Goal: Task Accomplishment & Management: Manage account settings

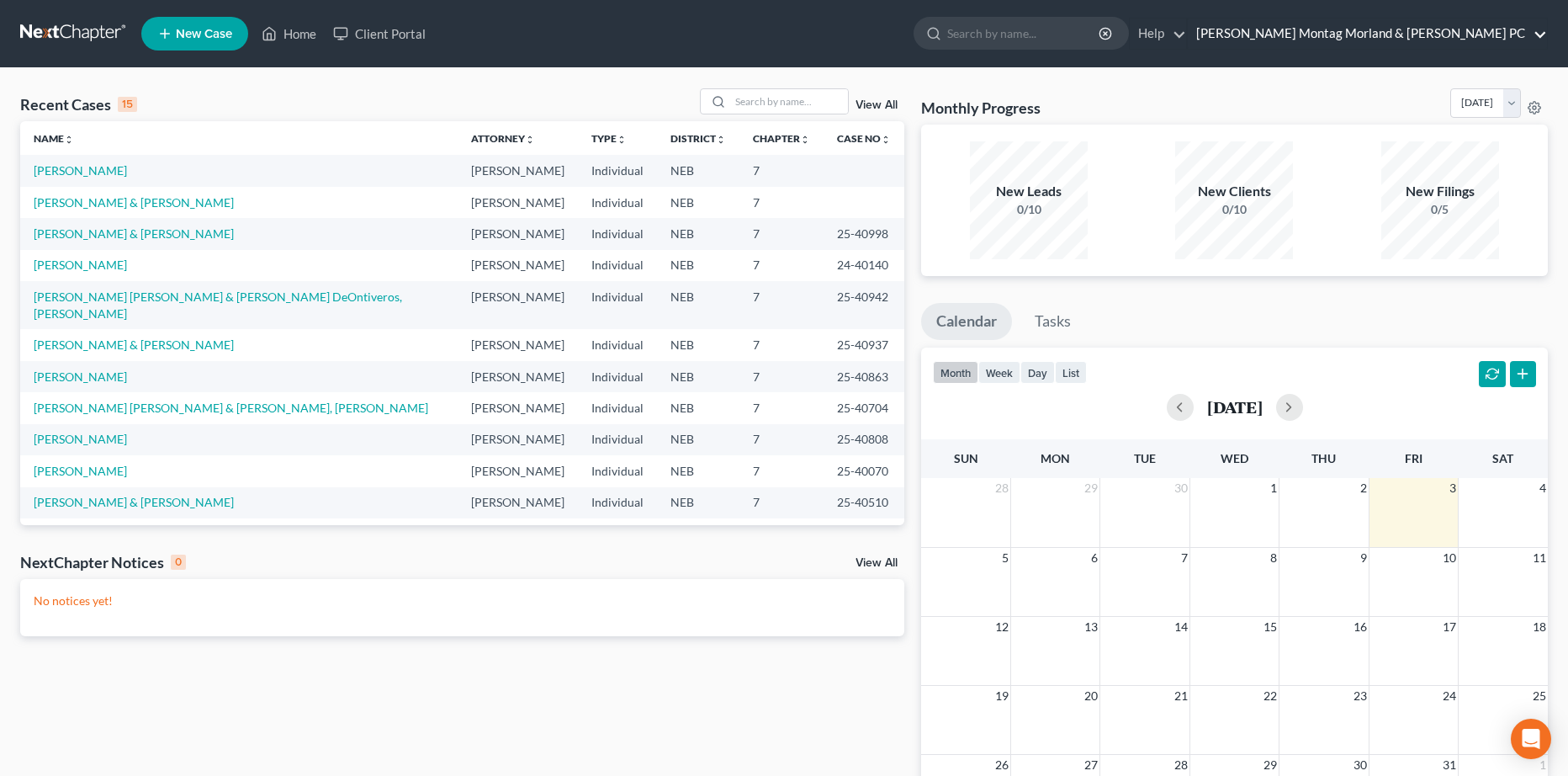
click at [1335, 20] on link "[PERSON_NAME] Montag Morland & [PERSON_NAME] PC" at bounding box center [1367, 33] width 359 height 30
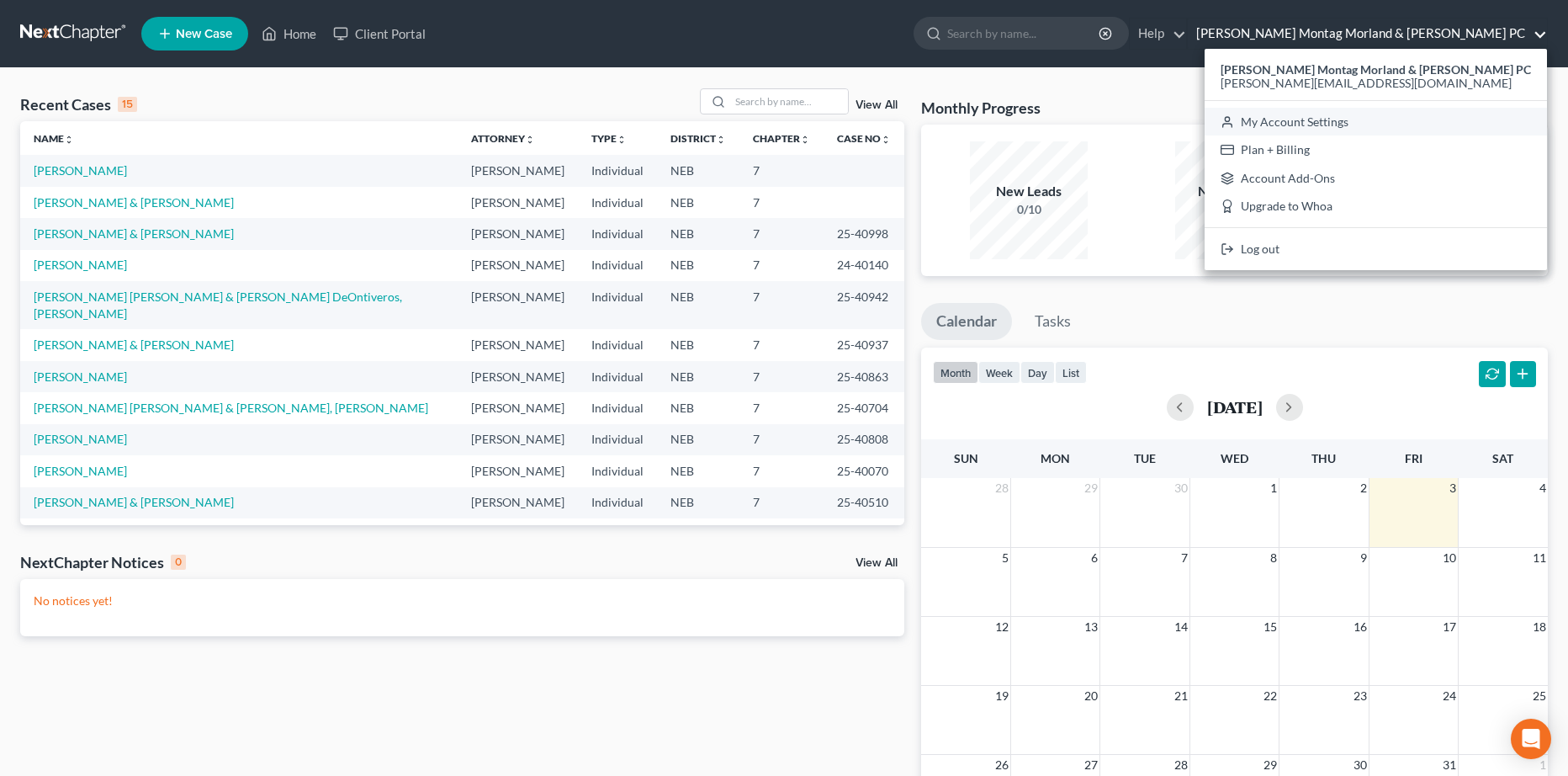
click at [1367, 124] on link "My Account Settings" at bounding box center [1376, 121] width 342 height 29
select select "24"
select select "30"
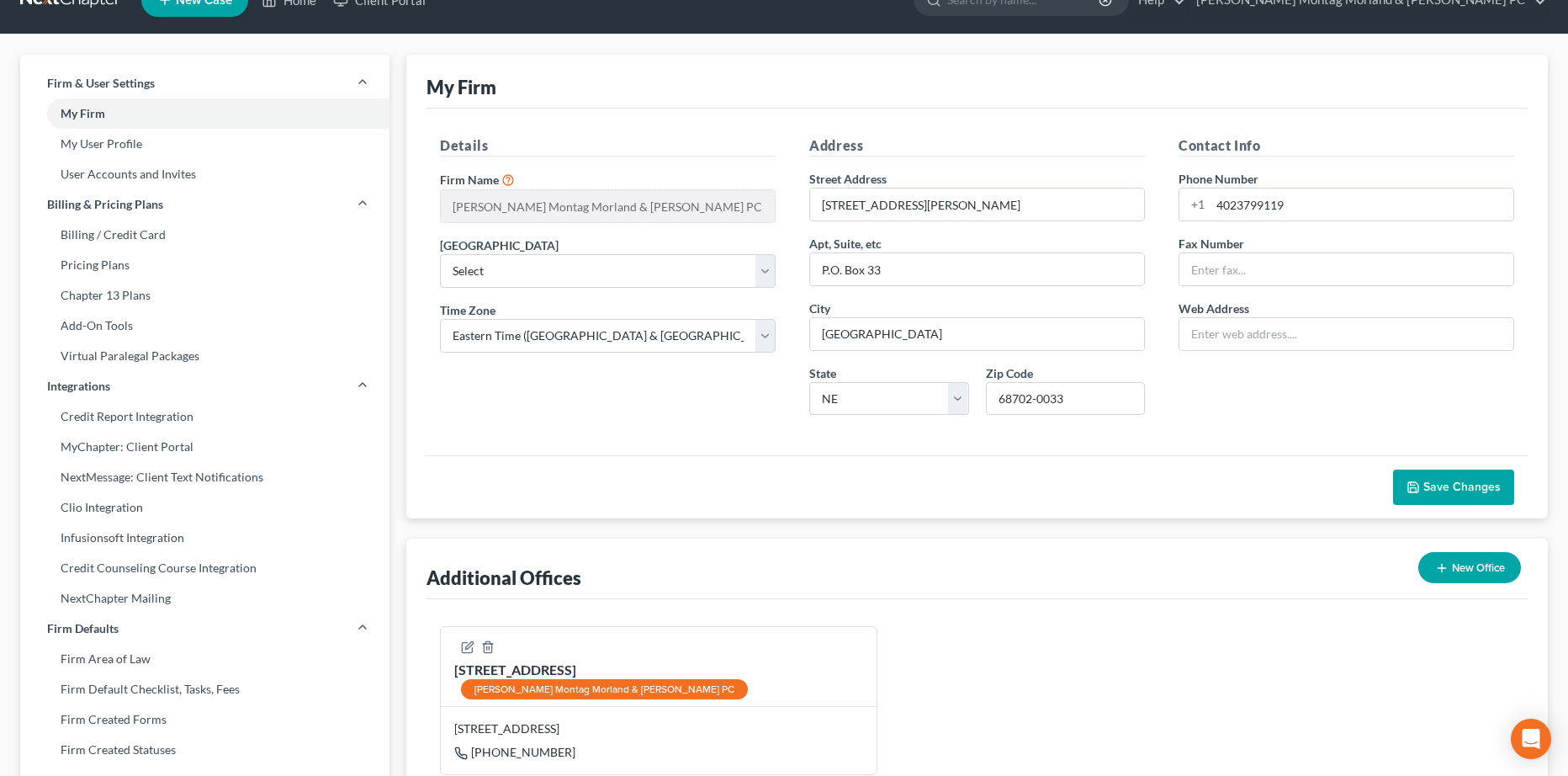
scroll to position [37, 0]
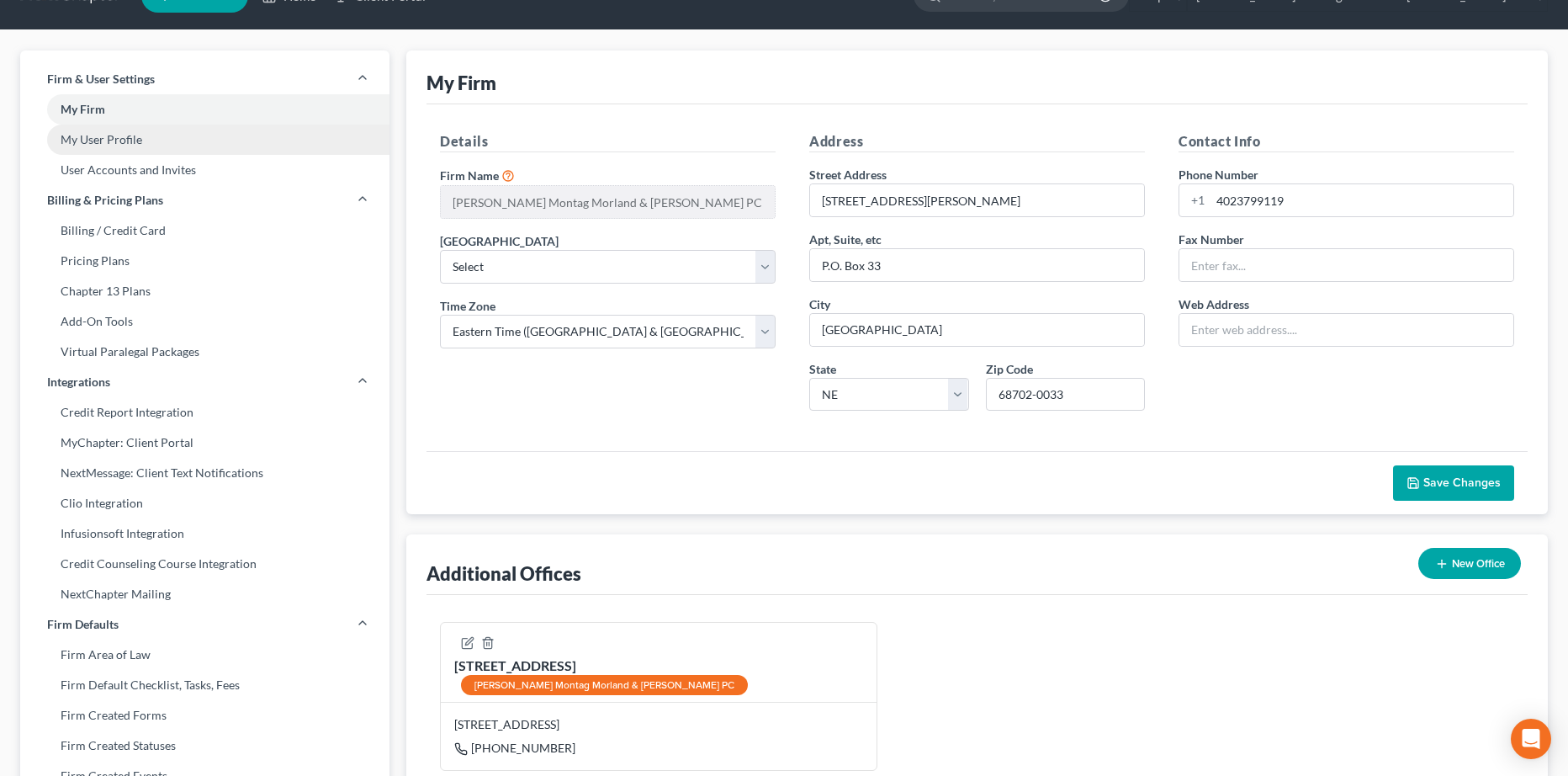
click at [212, 138] on link "My User Profile" at bounding box center [206, 140] width 370 height 30
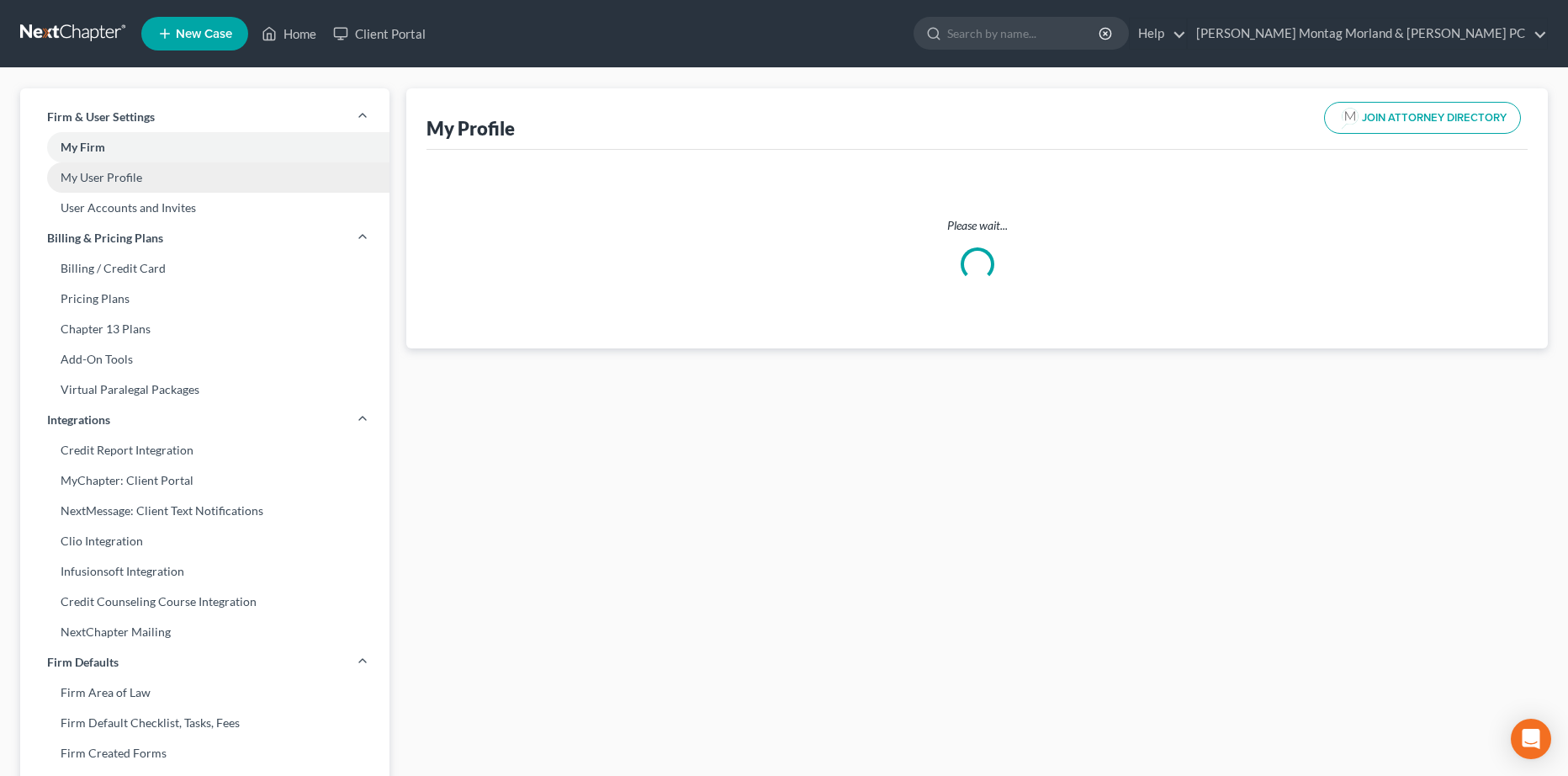
select select "30"
select select "48"
select select "attorney"
select select "0"
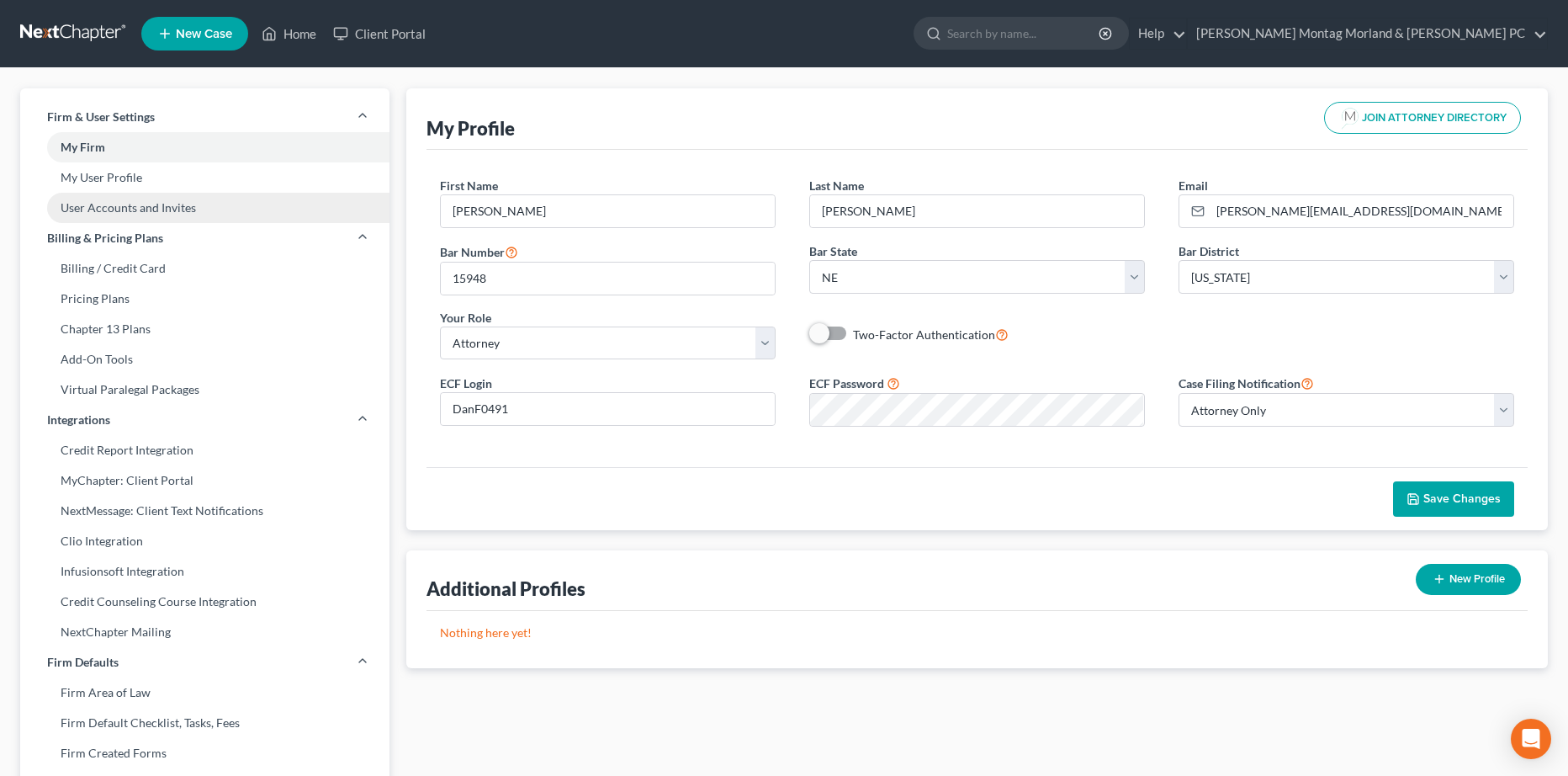
click at [234, 196] on link "User Accounts and Invites" at bounding box center [206, 208] width 370 height 30
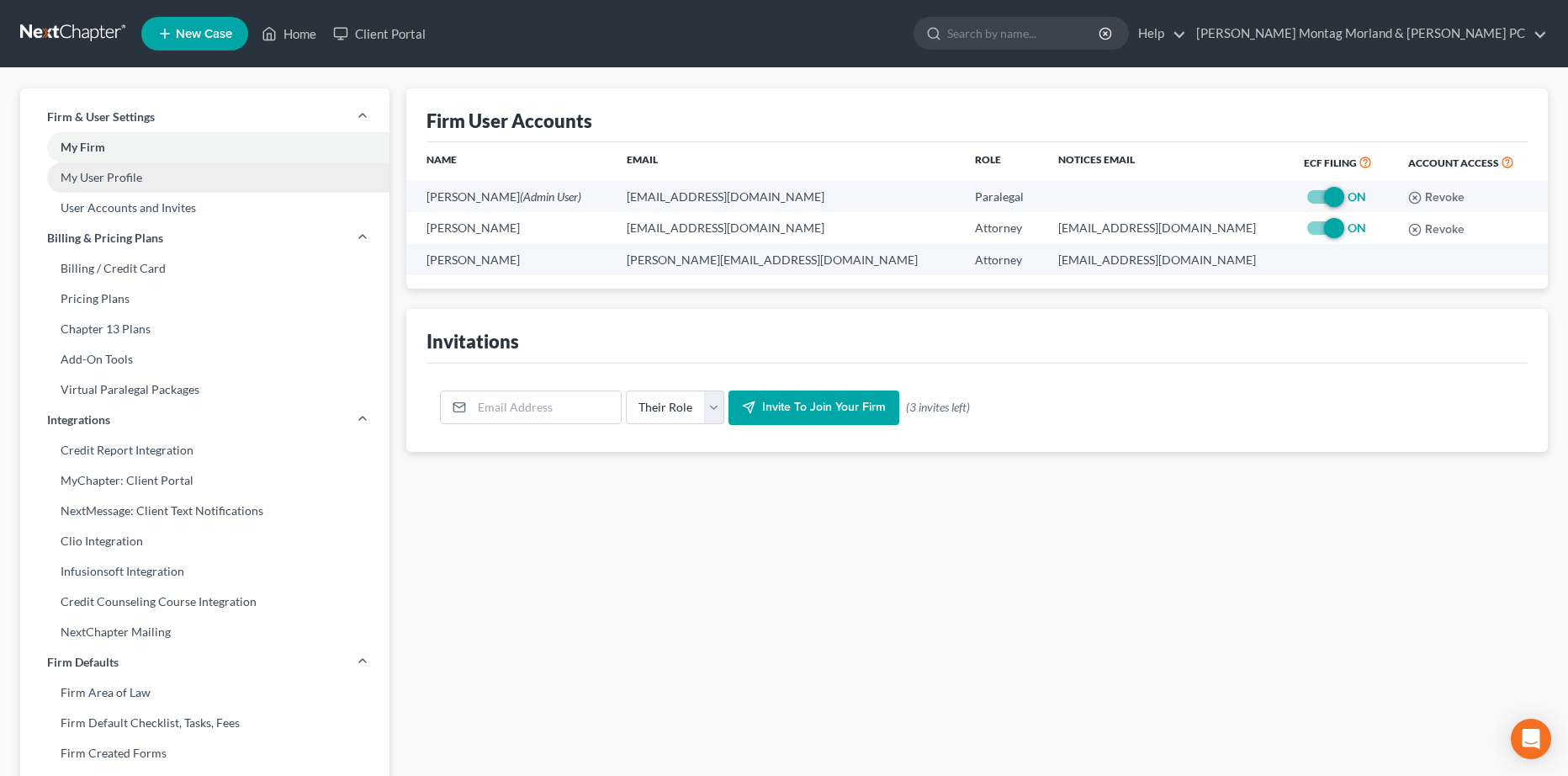
click at [152, 177] on link "My User Profile" at bounding box center [206, 177] width 370 height 30
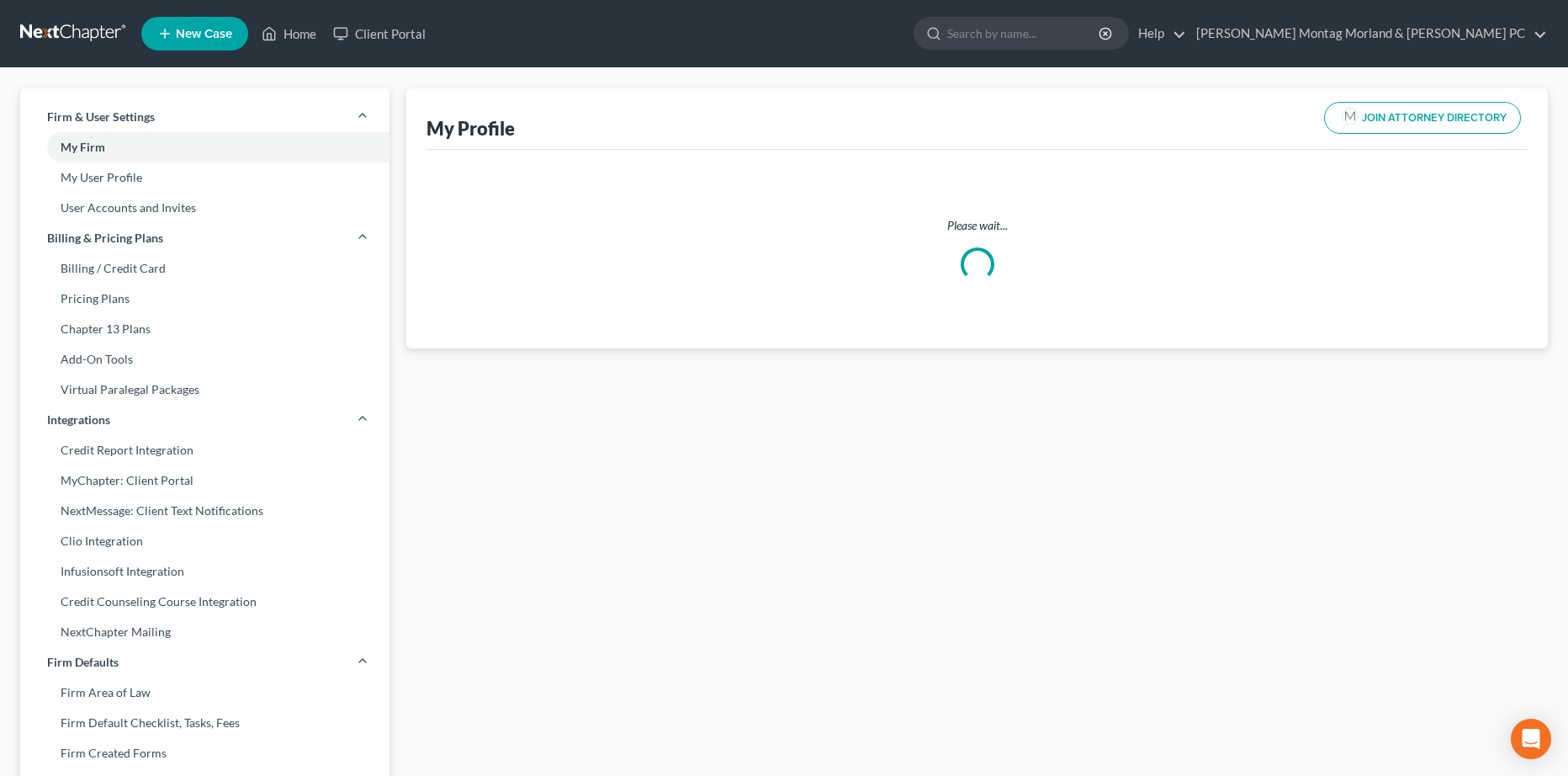
select select "30"
select select "48"
select select "attorney"
select select "0"
